Goal: Task Accomplishment & Management: Manage account settings

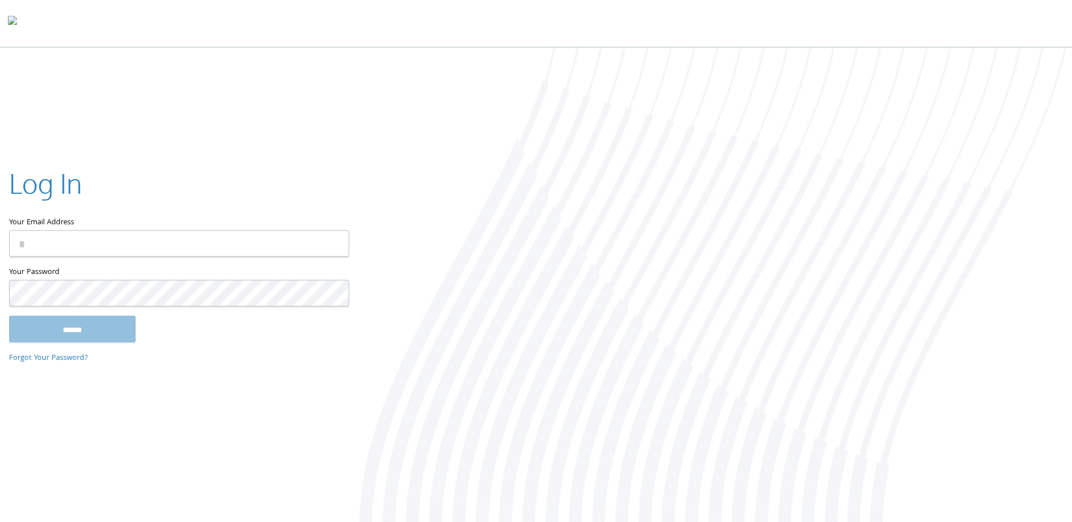
type input "**********"
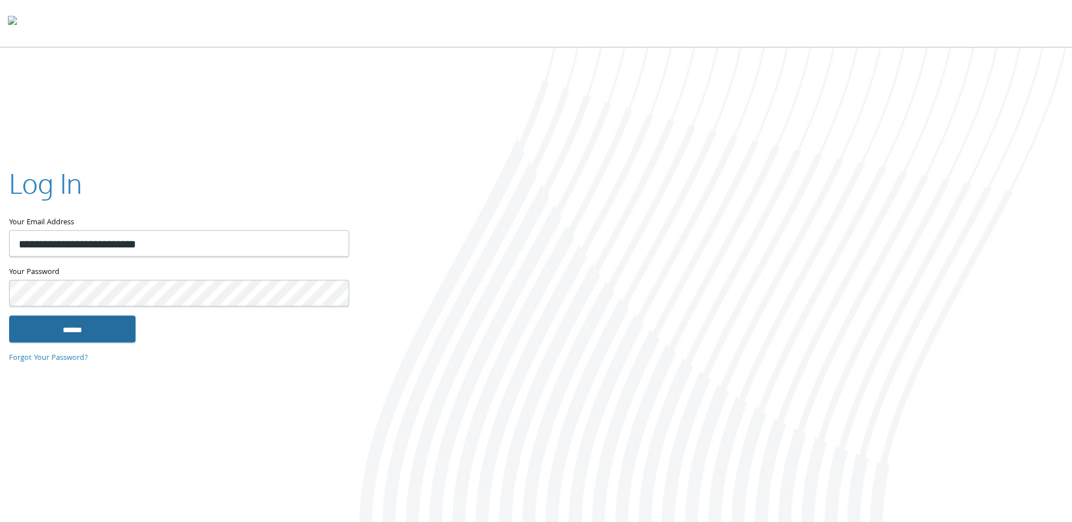
click at [111, 331] on input "******" at bounding box center [72, 329] width 127 height 27
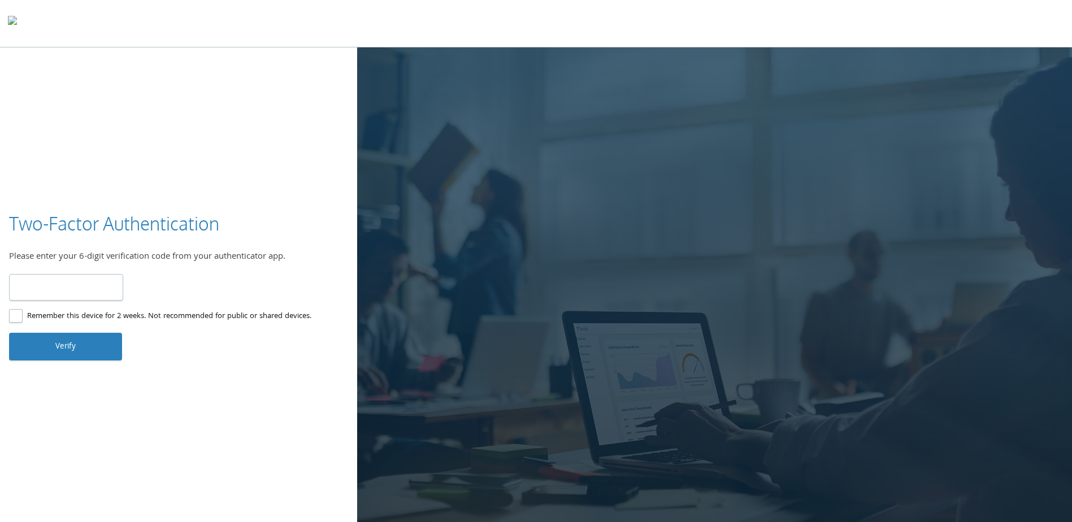
type input "******"
click at [60, 355] on button "Verify" at bounding box center [65, 346] width 113 height 27
